Goal: Task Accomplishment & Management: Manage account settings

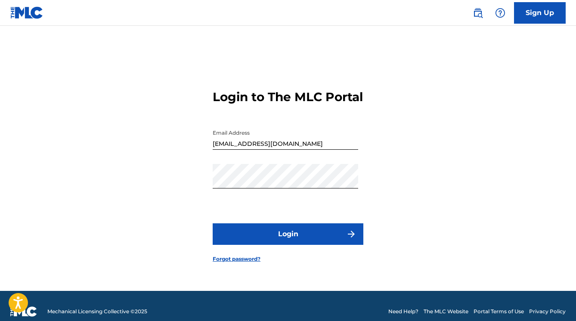
click at [280, 251] on form "Login to The MLC Portal Email Address [EMAIL_ADDRESS][DOMAIN_NAME] Password Log…" at bounding box center [288, 169] width 151 height 244
drag, startPoint x: 280, startPoint y: 251, endPoint x: 256, endPoint y: 240, distance: 26.8
click at [256, 240] on button "Login" at bounding box center [288, 235] width 151 height 22
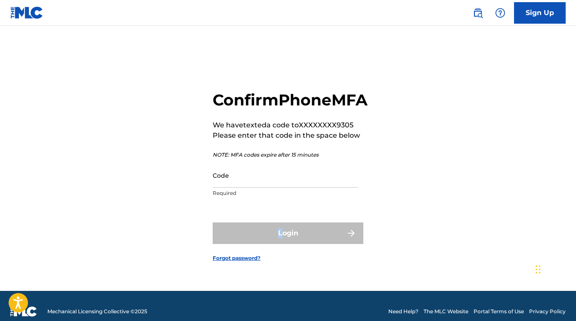
drag, startPoint x: 540, startPoint y: 305, endPoint x: 546, endPoint y: 273, distance: 32.4
click at [546, 273] on div "Chat Widget" at bounding box center [554, 268] width 43 height 41
click at [234, 186] on input "Code" at bounding box center [286, 175] width 146 height 25
paste input "589320"
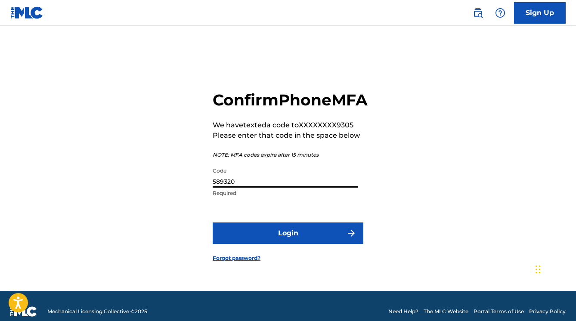
type input "589320"
click at [275, 239] on button "Login" at bounding box center [288, 234] width 151 height 22
